Goal: Information Seeking & Learning: Learn about a topic

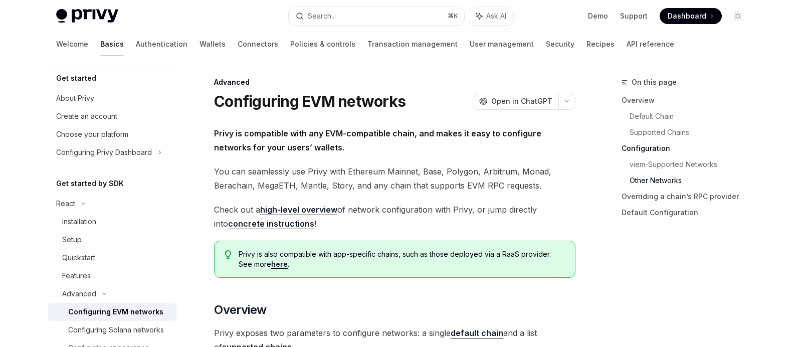
scroll to position [1654, 0]
